Goal: Transaction & Acquisition: Purchase product/service

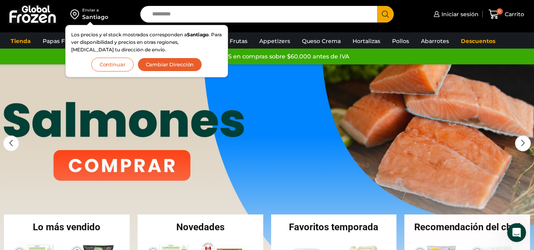
click at [114, 68] on button "Continuar" at bounding box center [112, 65] width 42 height 14
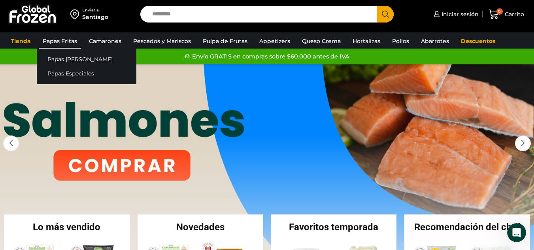
click at [48, 36] on link "Papas Fritas" at bounding box center [60, 41] width 42 height 15
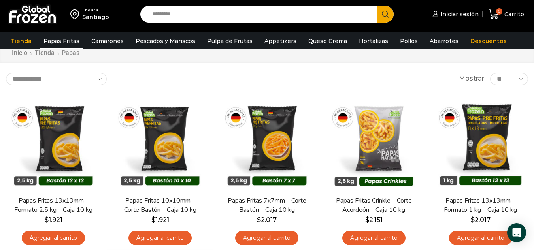
scroll to position [40, 0]
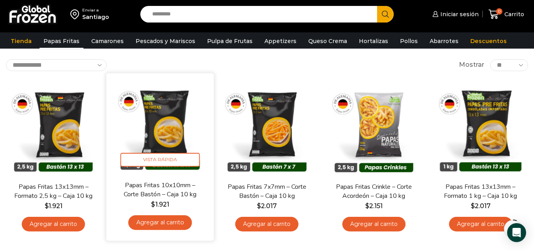
click at [152, 128] on img at bounding box center [160, 127] width 96 height 96
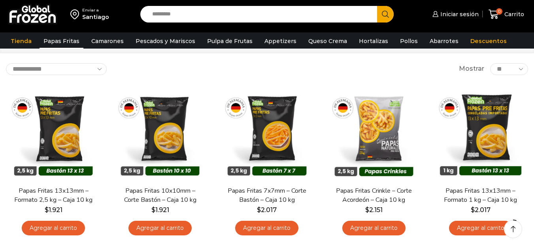
scroll to position [40, 0]
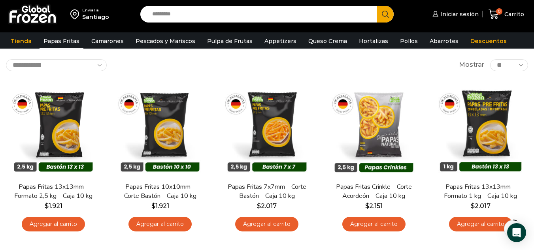
click at [310, 15] on input "Search input" at bounding box center [260, 14] width 225 height 17
type input "**********"
click at [377, 6] on button "Search" at bounding box center [385, 14] width 17 height 17
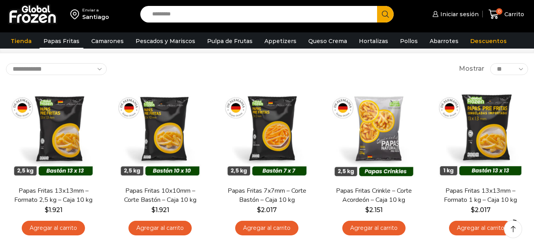
scroll to position [40, 0]
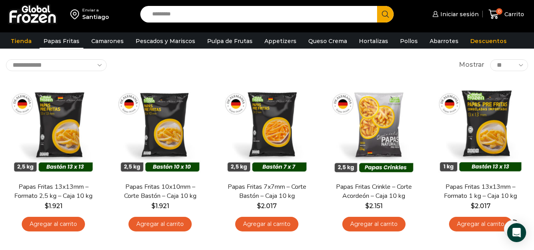
click at [191, 15] on input "Search input" at bounding box center [260, 14] width 225 height 17
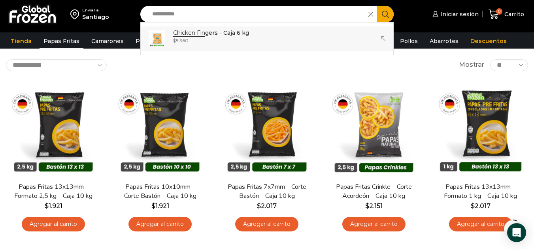
click at [196, 36] on strong "Chicken Fin" at bounding box center [189, 33] width 32 height 8
type input "**********"
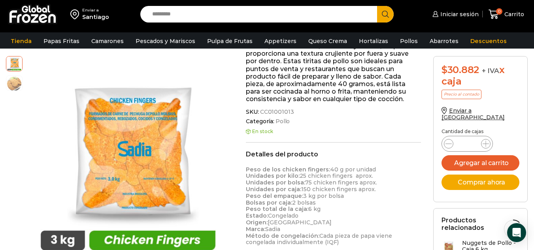
scroll to position [119, 0]
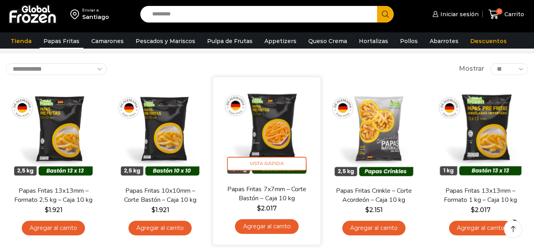
scroll to position [40, 0]
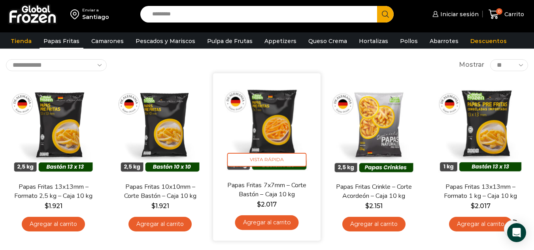
click at [276, 115] on img at bounding box center [268, 127] width 96 height 96
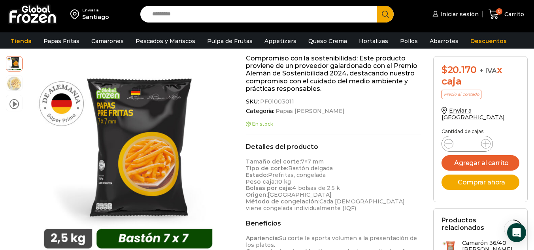
scroll to position [238, 0]
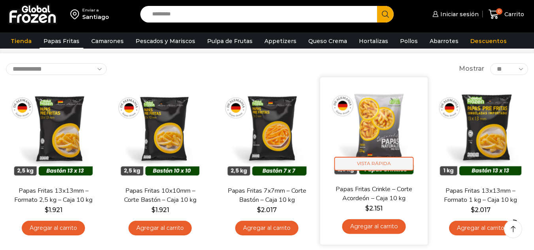
scroll to position [40, 0]
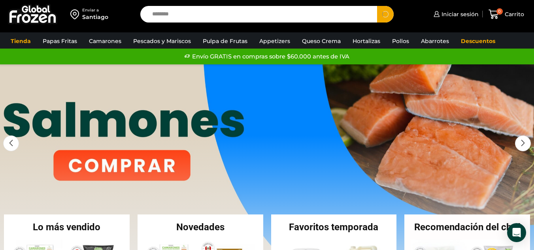
click at [377, 6] on button "Search" at bounding box center [385, 14] width 17 height 17
type input "*******"
click at [377, 6] on button "Search" at bounding box center [385, 14] width 17 height 17
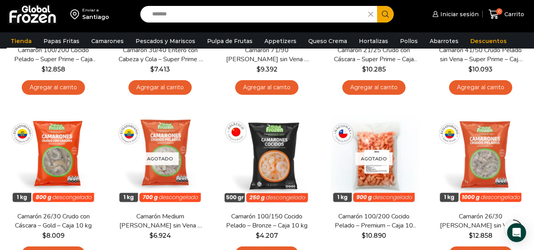
scroll to position [198, 0]
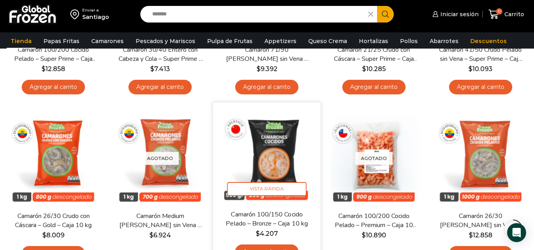
click at [286, 165] on img at bounding box center [268, 157] width 96 height 96
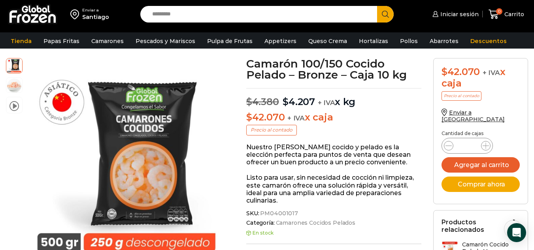
scroll to position [0, 0]
